Goal: Check status: Check status

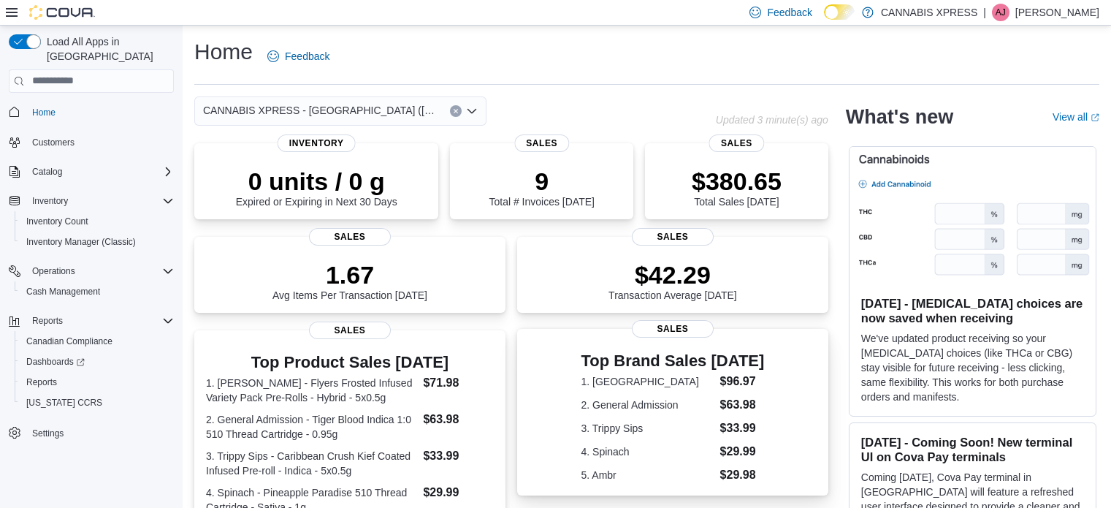
click at [689, 378] on dt "1. [GEOGRAPHIC_DATA]" at bounding box center [647, 381] width 133 height 15
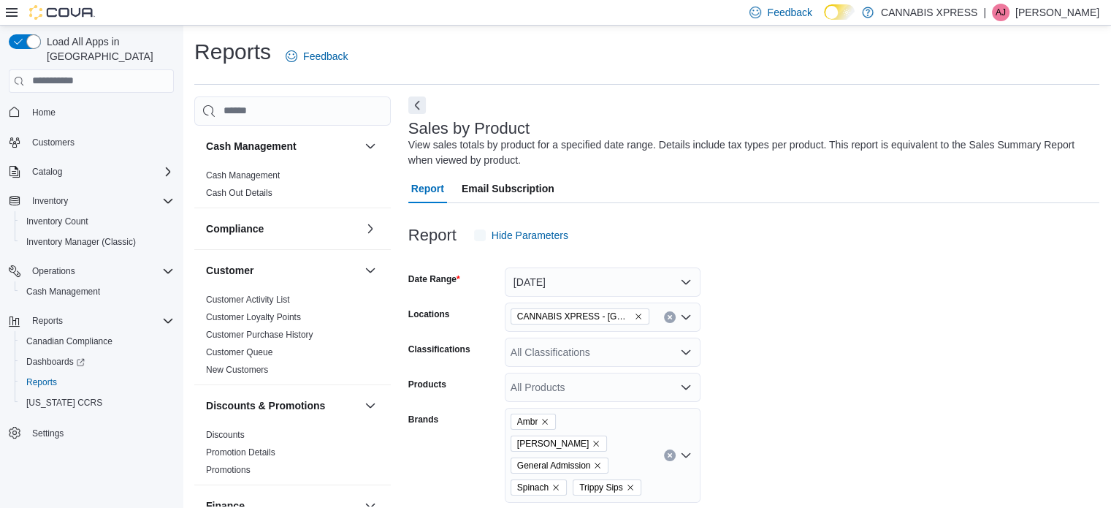
scroll to position [49, 0]
